Goal: Information Seeking & Learning: Learn about a topic

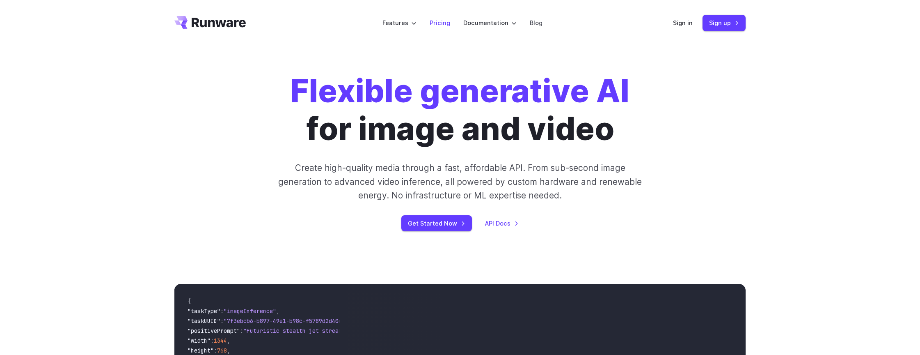
click at [441, 25] on link "Pricing" at bounding box center [440, 22] width 21 height 9
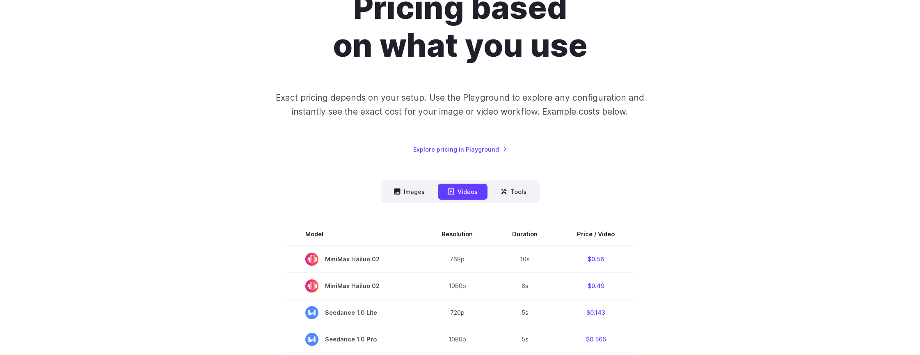
scroll to position [168, 0]
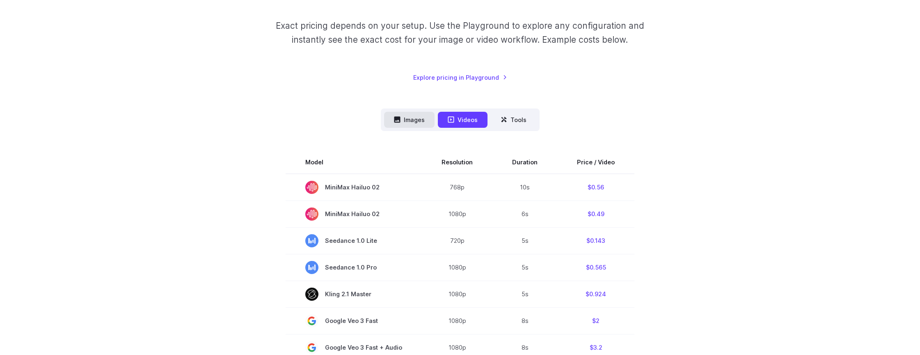
click at [418, 125] on button "Images" at bounding box center [409, 120] width 50 height 16
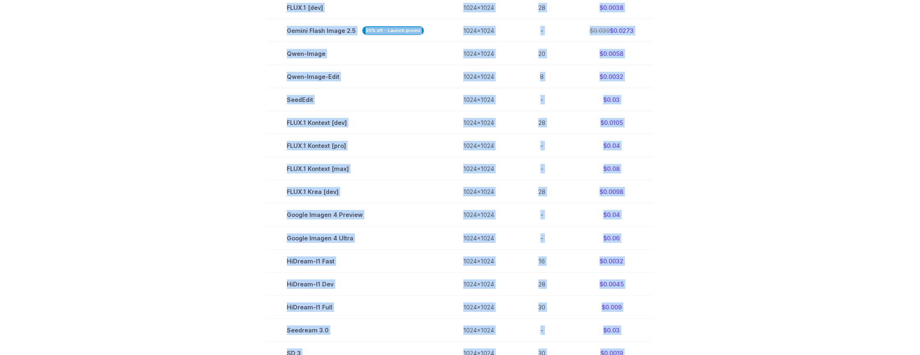
scroll to position [627, 0]
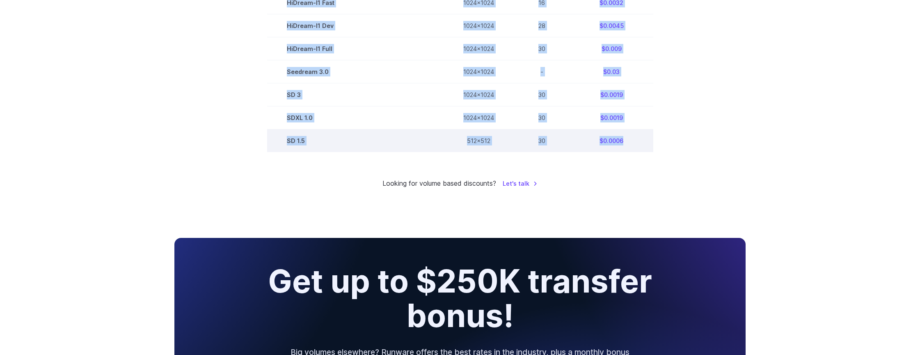
drag, startPoint x: 287, startPoint y: 81, endPoint x: 630, endPoint y: 147, distance: 348.7
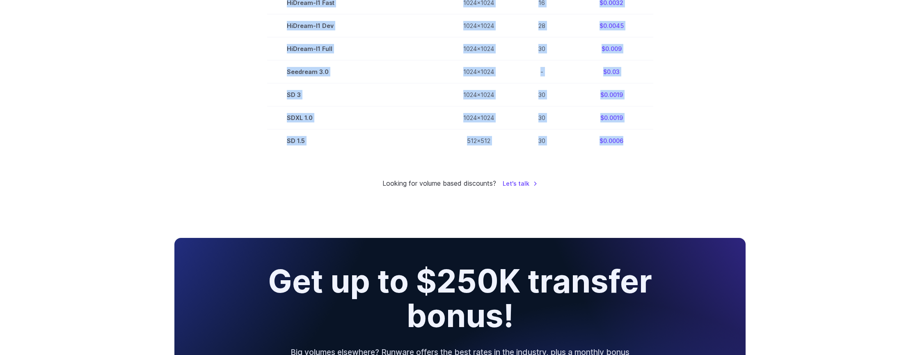
copy tbody "Model Size Steps Price / Image FLUX.1 [schnell] 1024x1024 4 $0.0013 FLUX.1 [dev…"
